Goal: Task Accomplishment & Management: Manage account settings

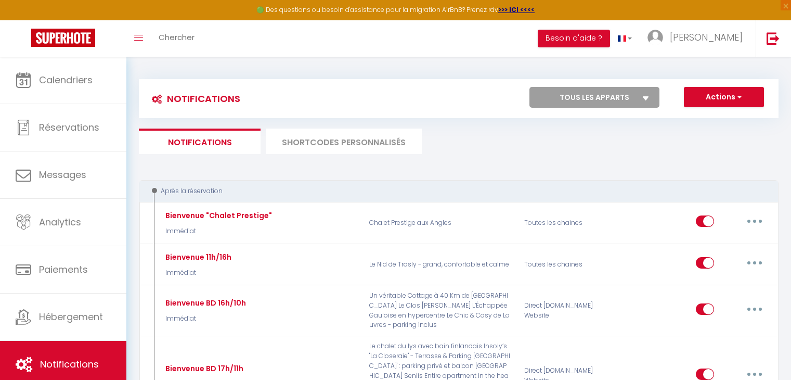
scroll to position [1196, 0]
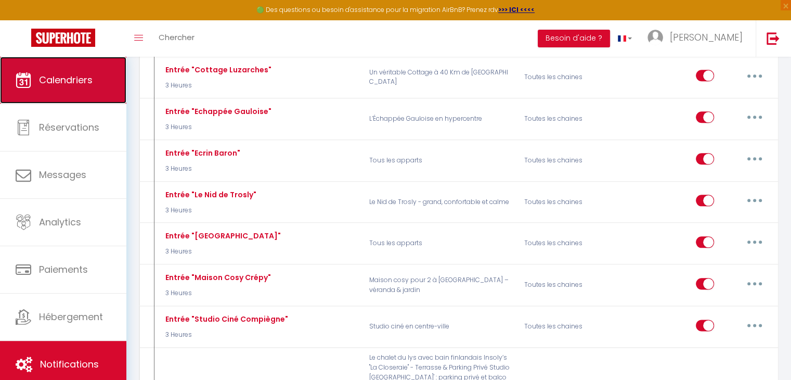
click at [50, 75] on span "Calendriers" at bounding box center [66, 79] width 54 height 13
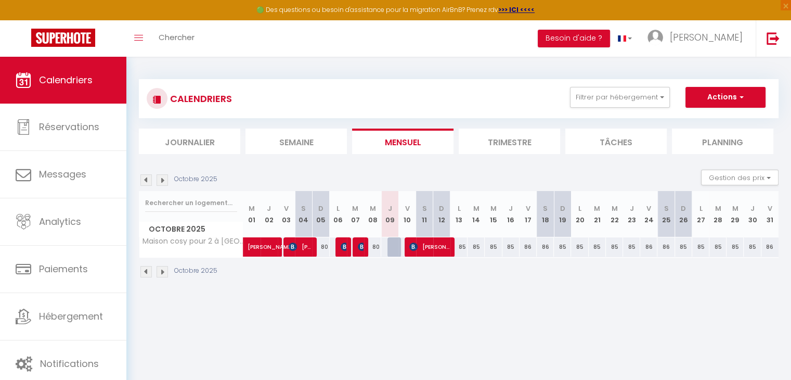
click at [168, 184] on div "Octobre 2025" at bounding box center [180, 179] width 82 height 11
click at [741, 102] on button "Actions" at bounding box center [725, 97] width 80 height 21
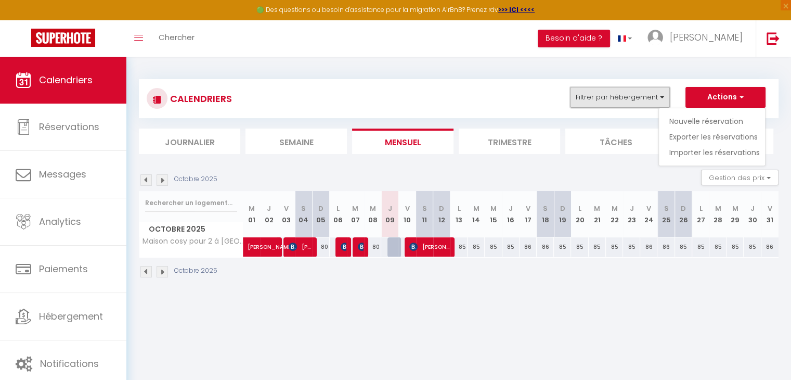
click at [605, 90] on button "Filtrer par hébergement" at bounding box center [620, 97] width 100 height 21
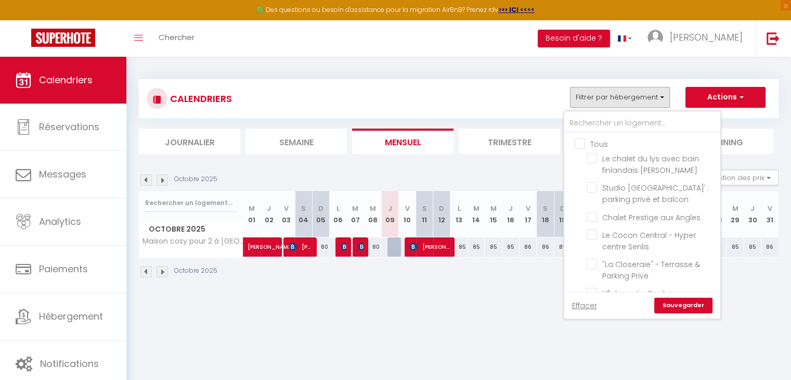
click at [577, 141] on input "Tous" at bounding box center [653, 143] width 156 height 10
checkbox input "true"
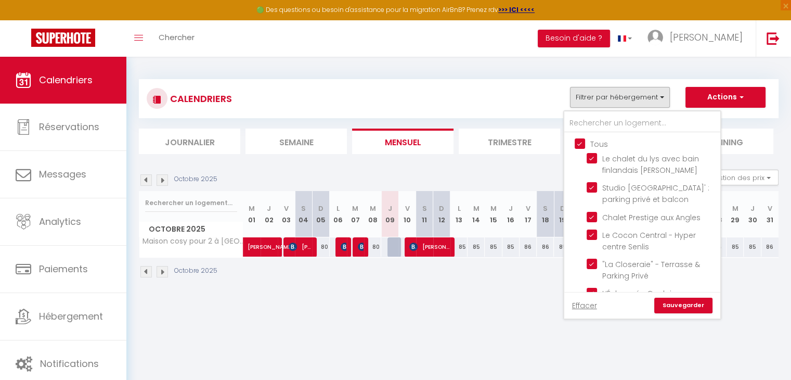
checkbox input "true"
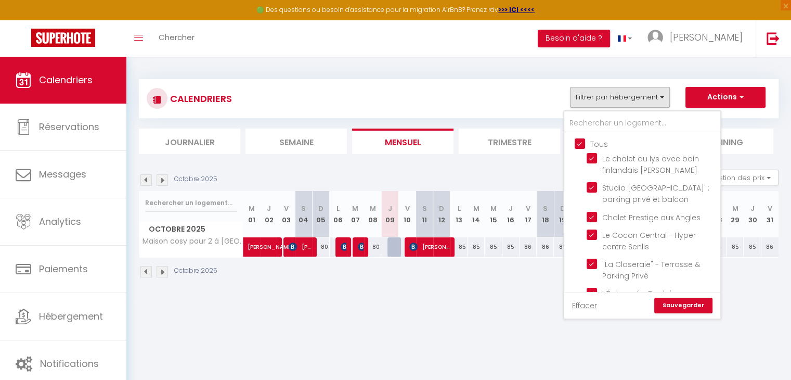
checkbox input "true"
click at [680, 304] on link "Sauvegarder" at bounding box center [683, 305] width 58 height 16
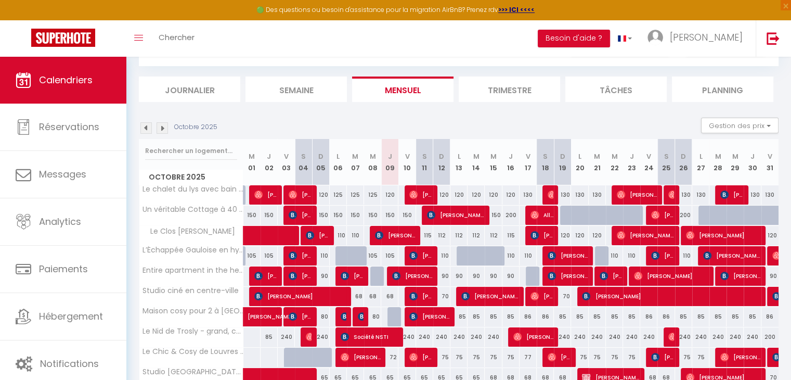
scroll to position [104, 0]
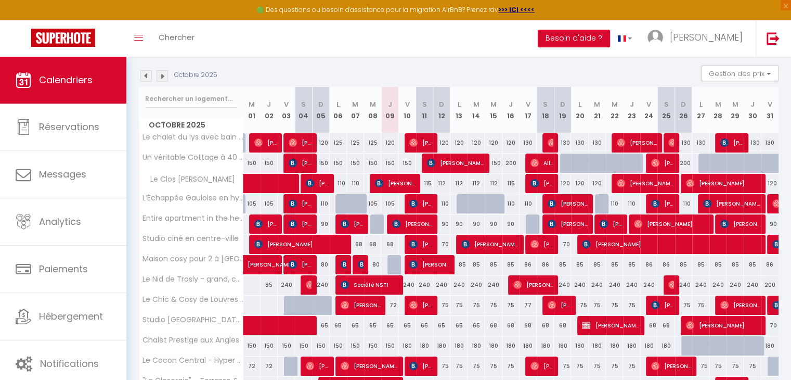
click at [163, 80] on img at bounding box center [162, 75] width 11 height 11
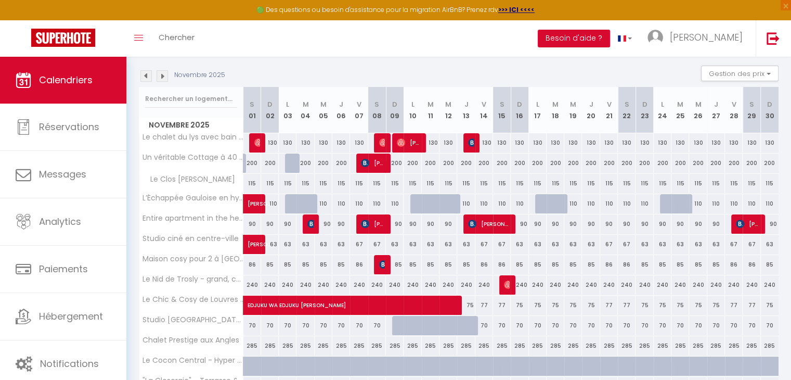
click at [163, 80] on img at bounding box center [162, 75] width 11 height 11
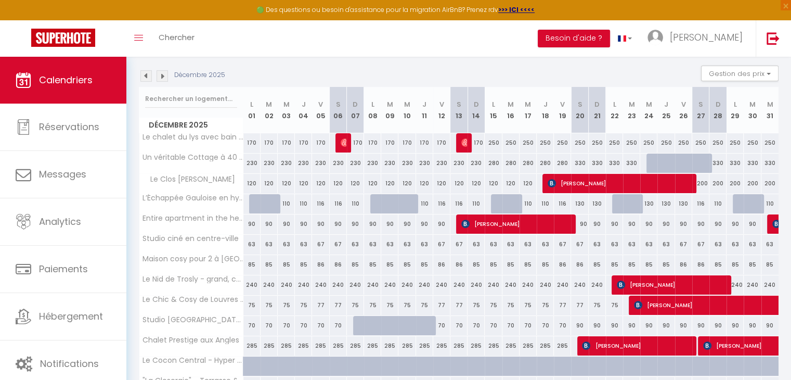
click at [150, 75] on img at bounding box center [145, 75] width 11 height 11
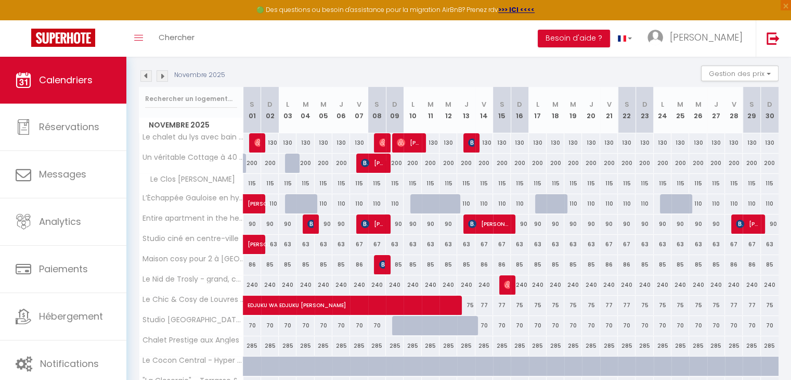
click at [150, 75] on img at bounding box center [145, 75] width 11 height 11
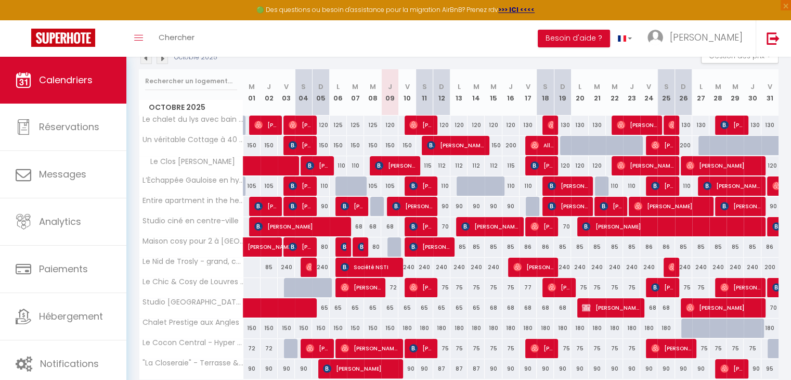
scroll to position [110, 0]
